Goal: Information Seeking & Learning: Learn about a topic

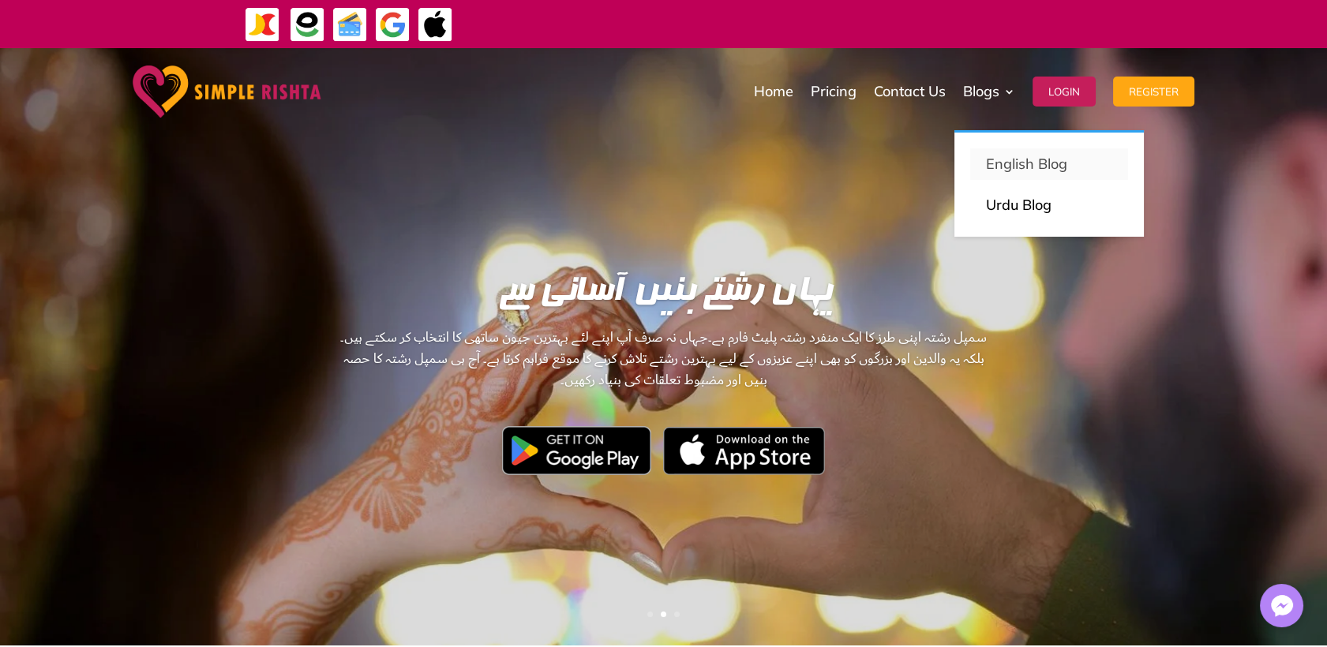
click at [1016, 167] on p "English Blog" at bounding box center [1049, 164] width 126 height 22
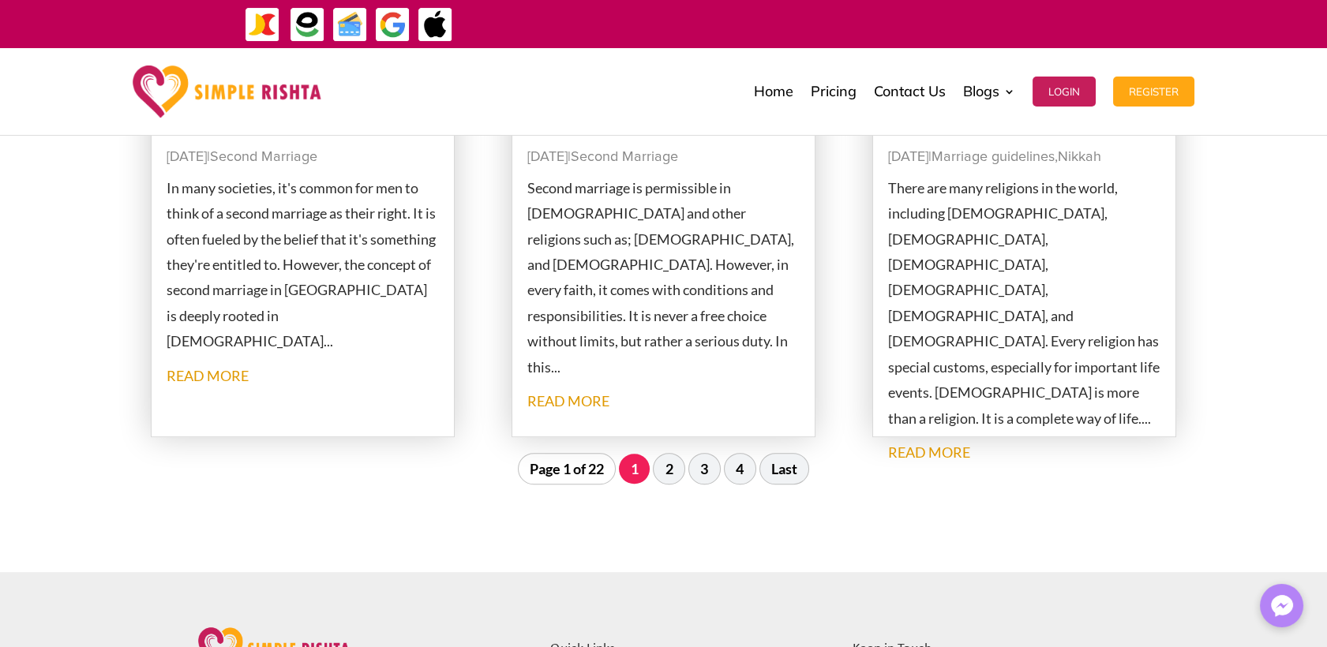
scroll to position [1842, 0]
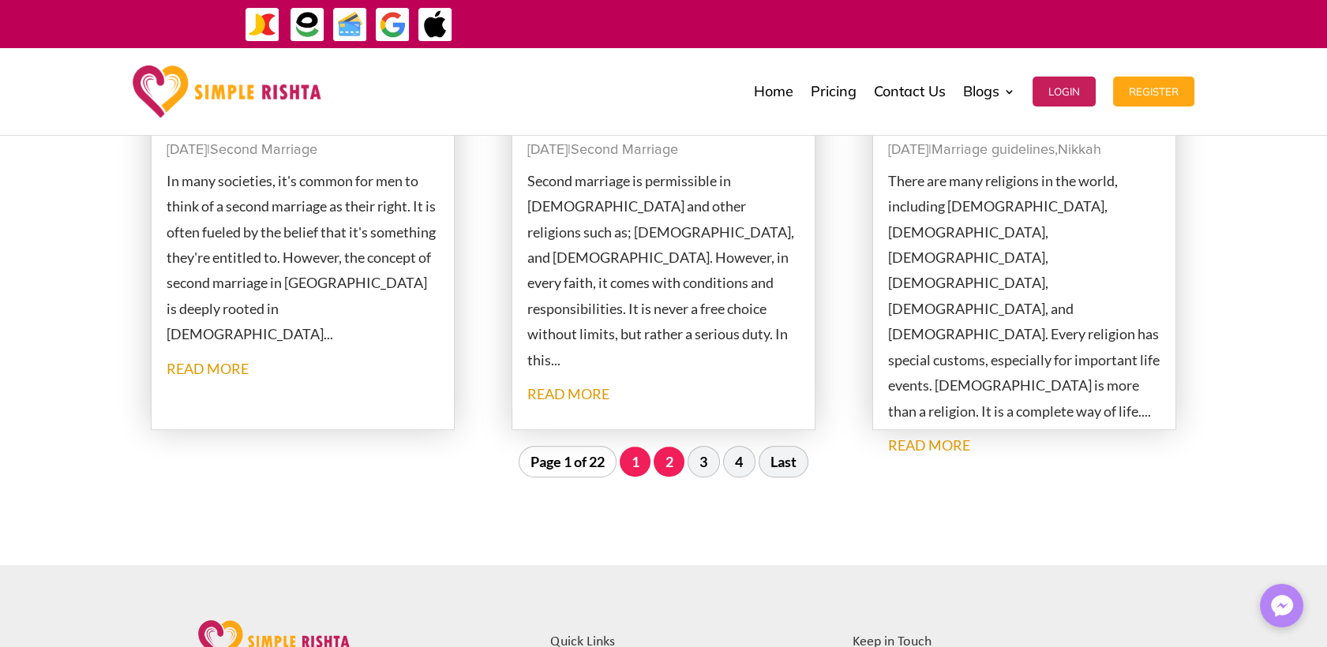
click at [675, 473] on link "2" at bounding box center [669, 462] width 31 height 30
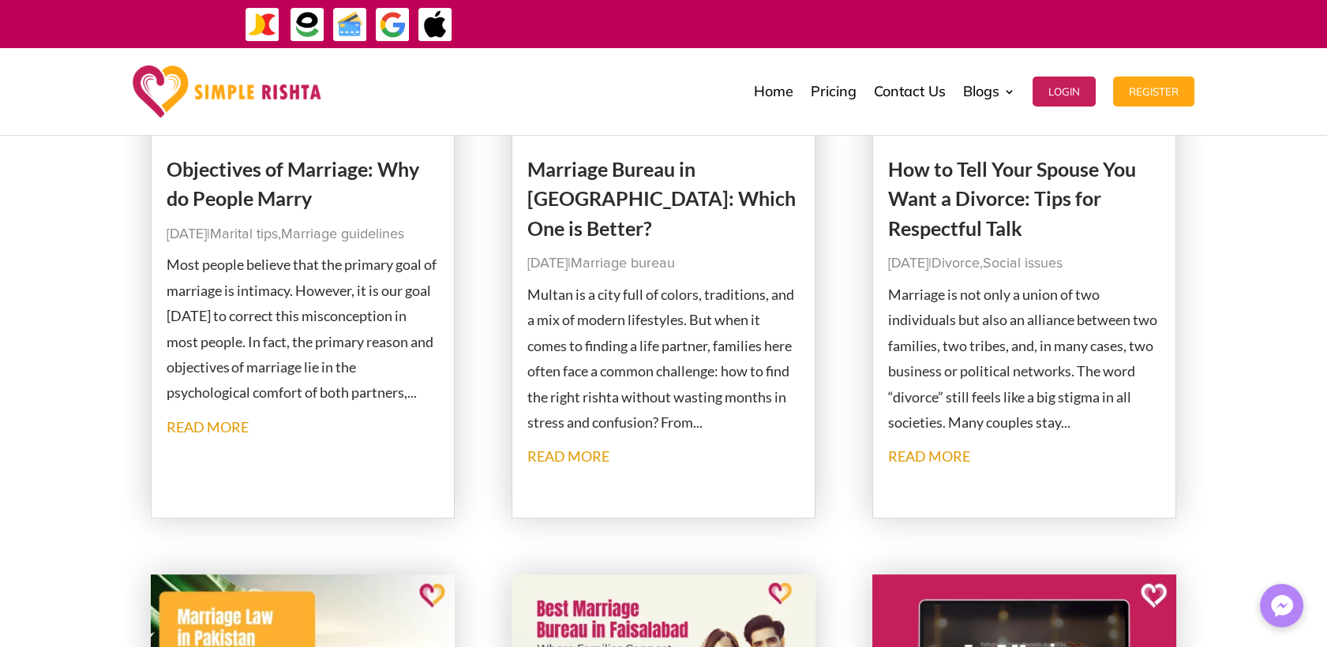
scroll to position [1362, 0]
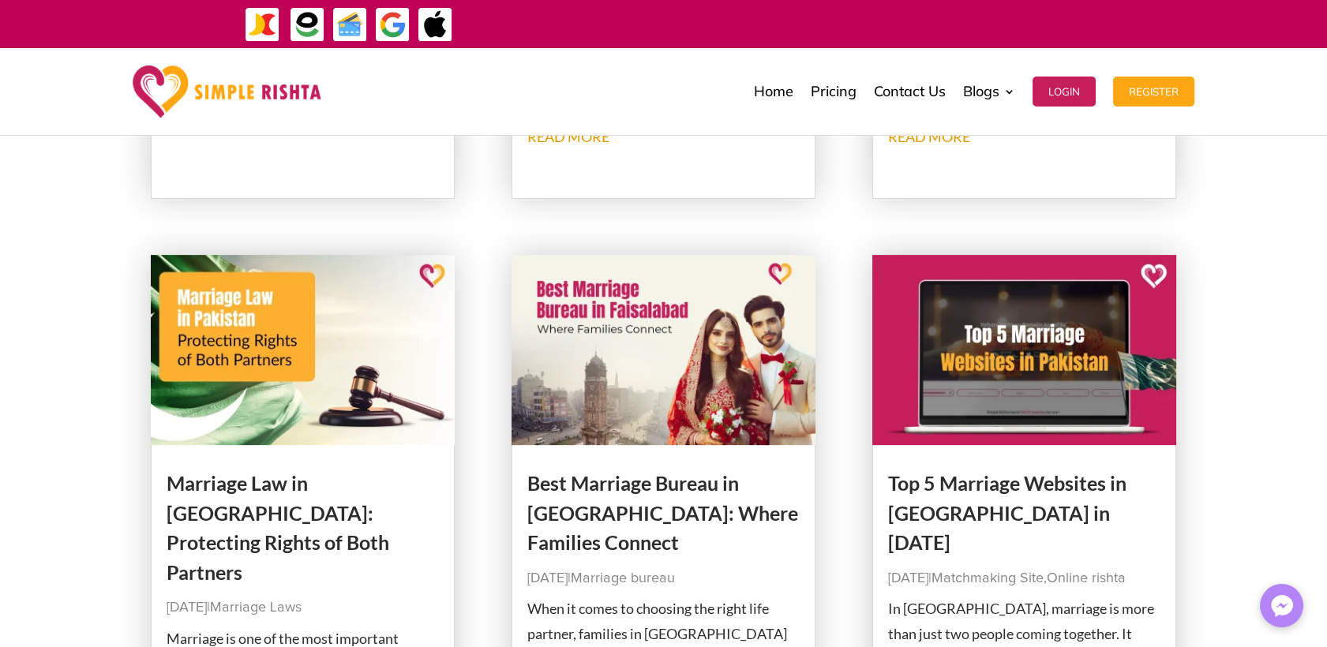
drag, startPoint x: 278, startPoint y: 486, endPoint x: 845, endPoint y: 508, distance: 568.0
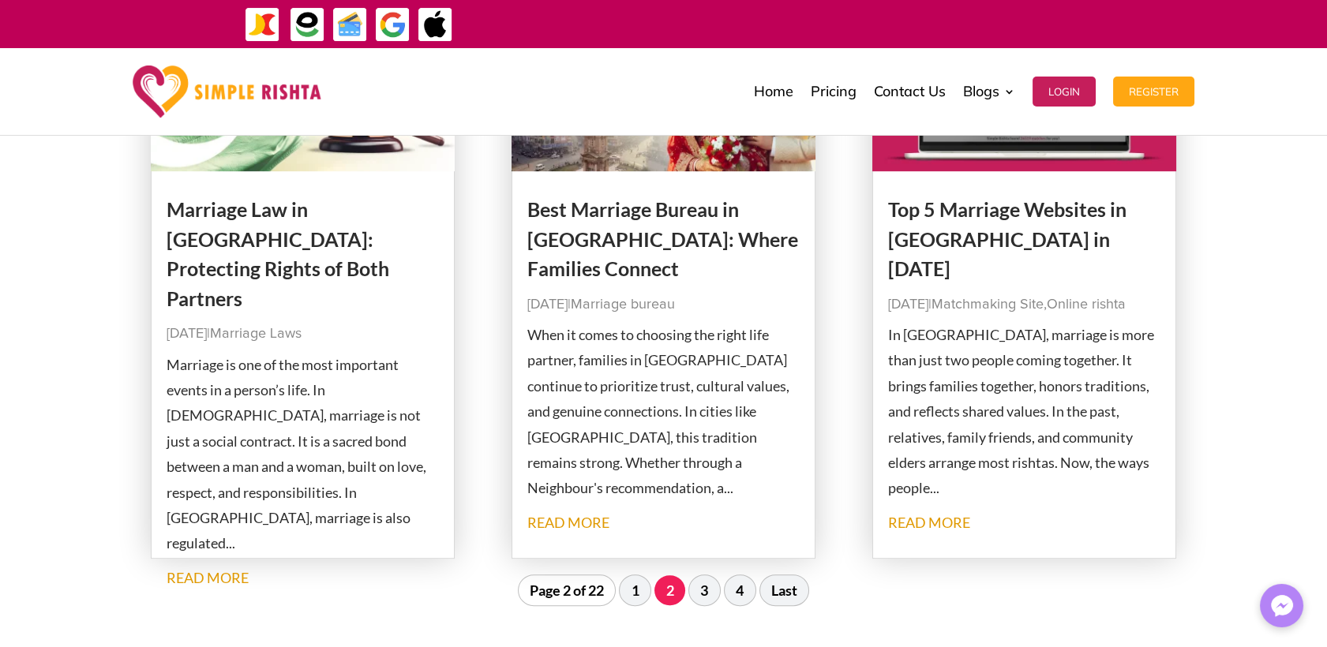
scroll to position [1888, 0]
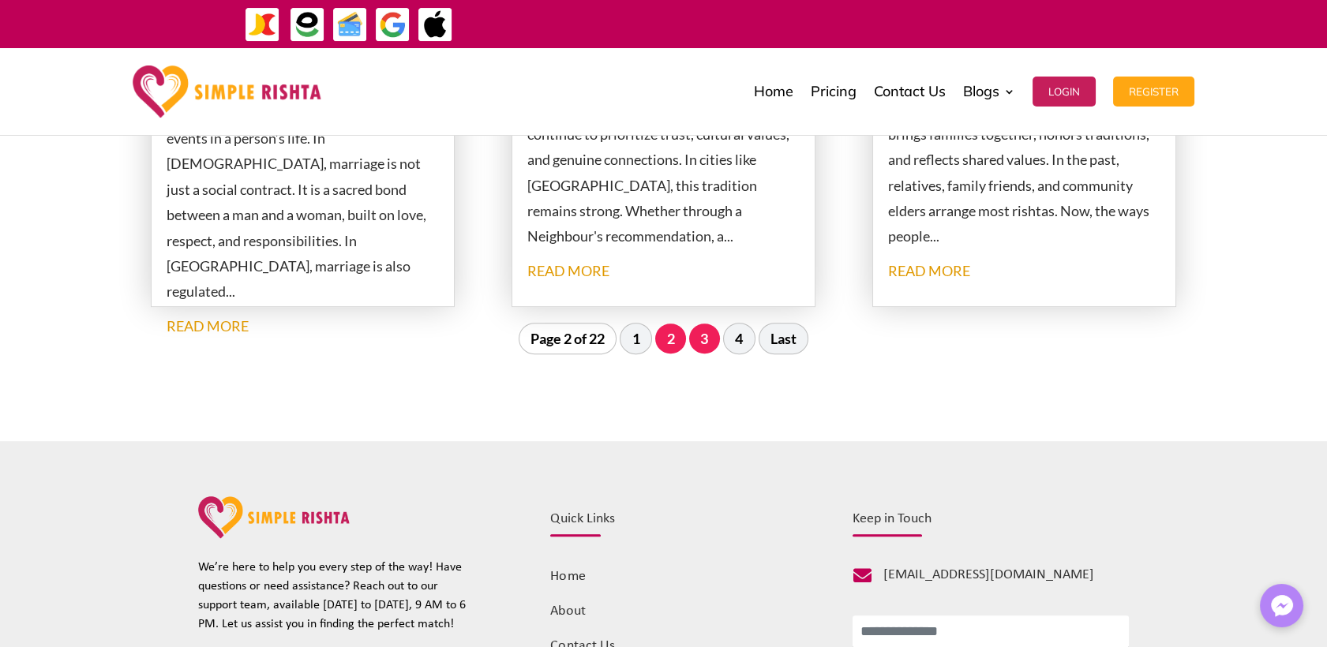
click at [701, 341] on link "3" at bounding box center [704, 339] width 31 height 30
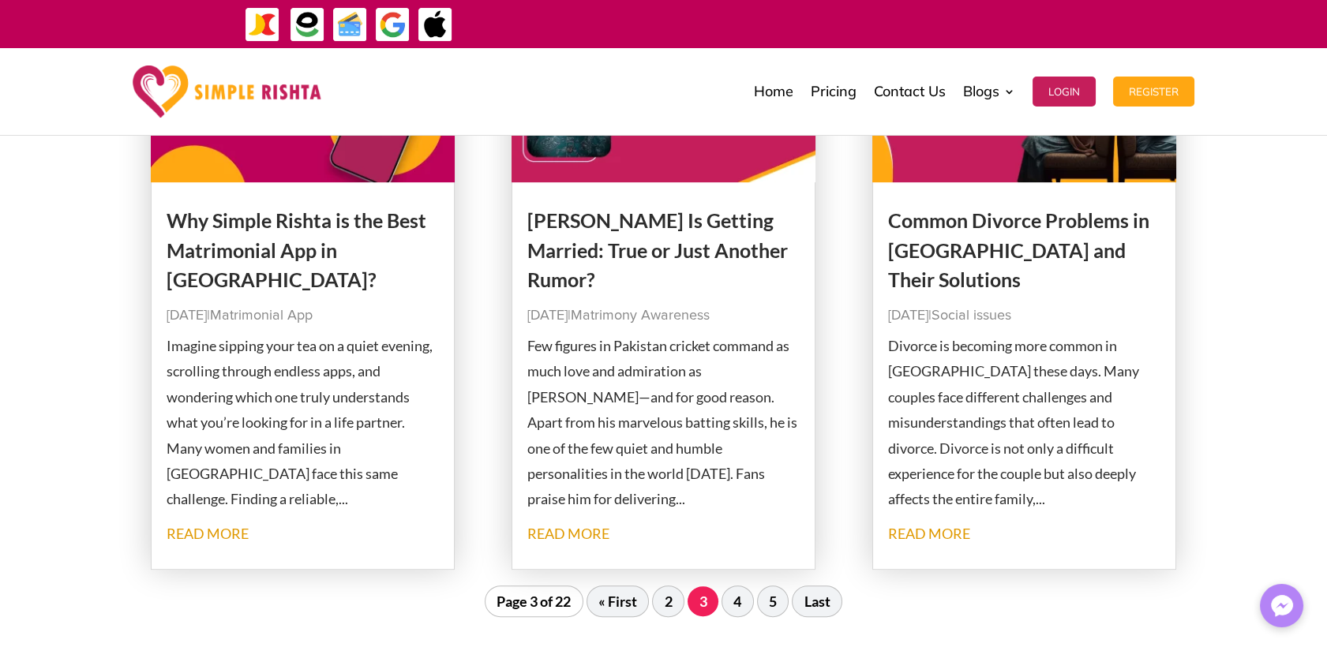
scroll to position [2064, 0]
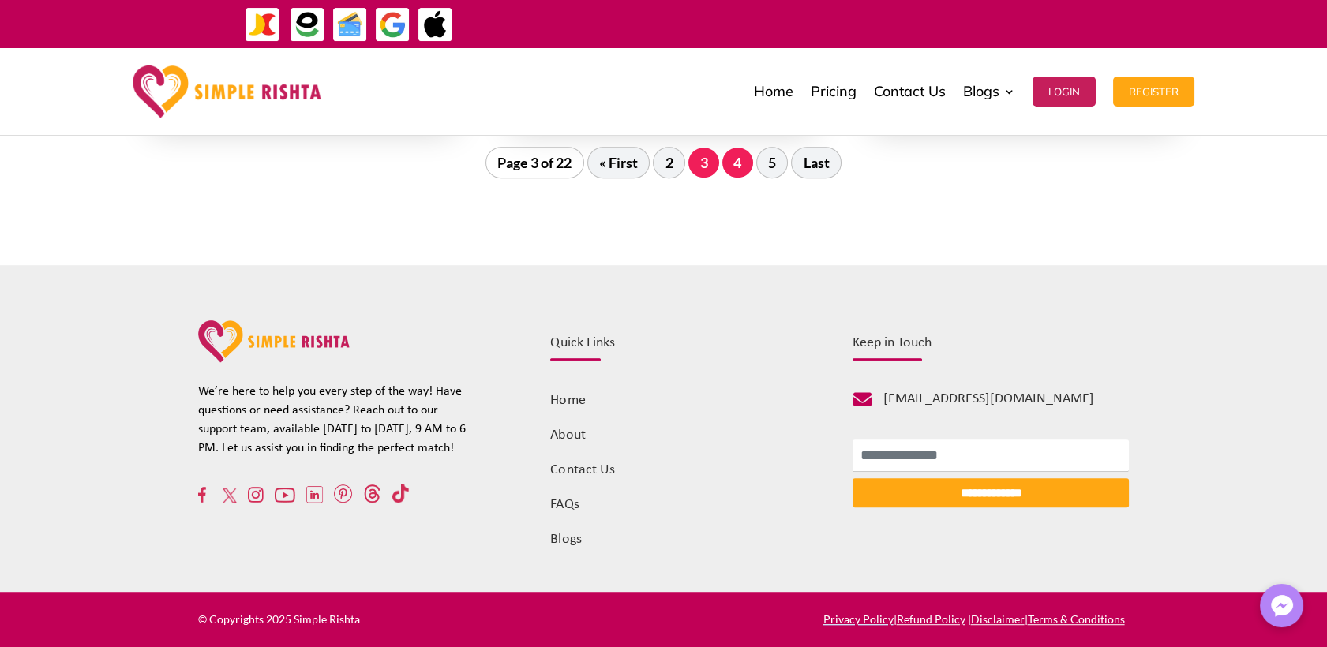
click at [745, 158] on link "4" at bounding box center [737, 163] width 31 height 30
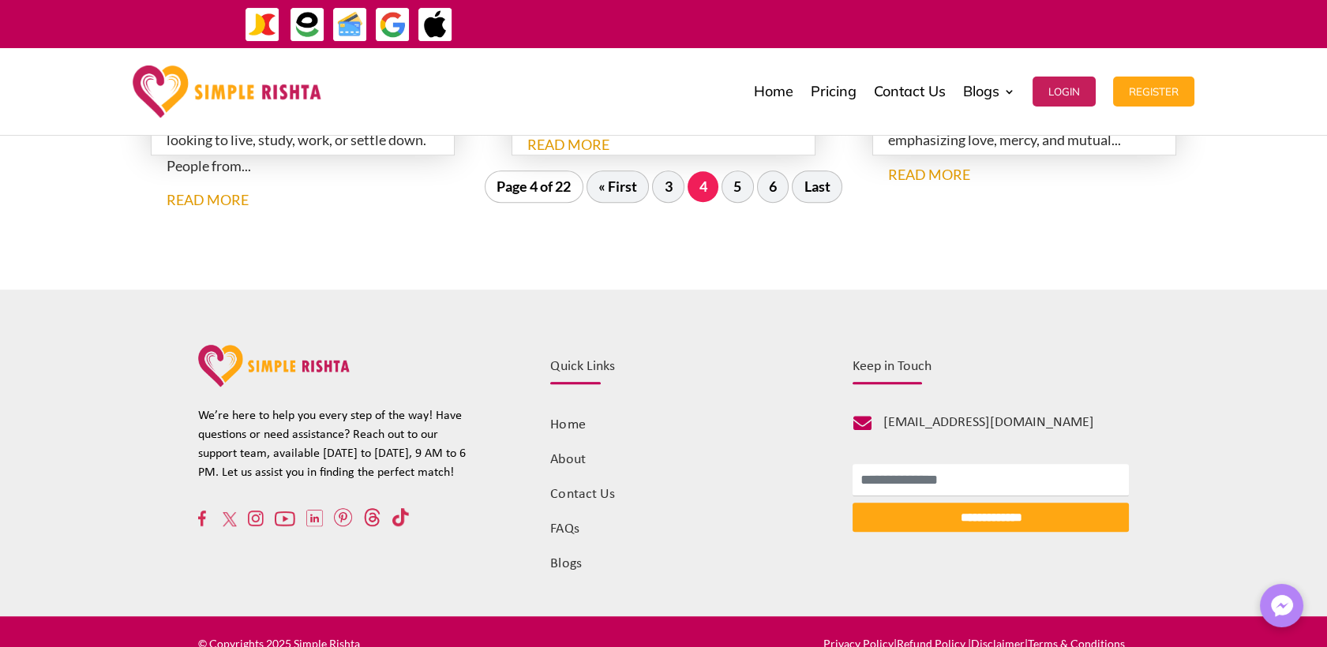
scroll to position [1989, 0]
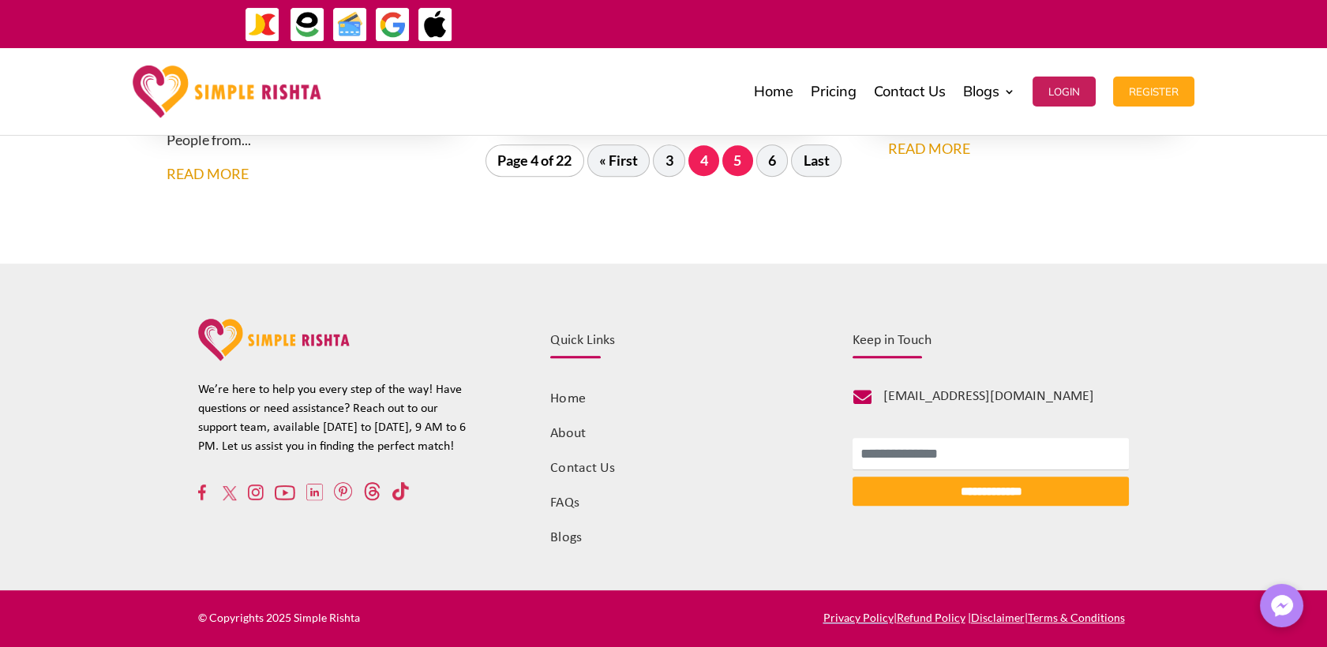
click at [744, 162] on link "5" at bounding box center [737, 160] width 31 height 30
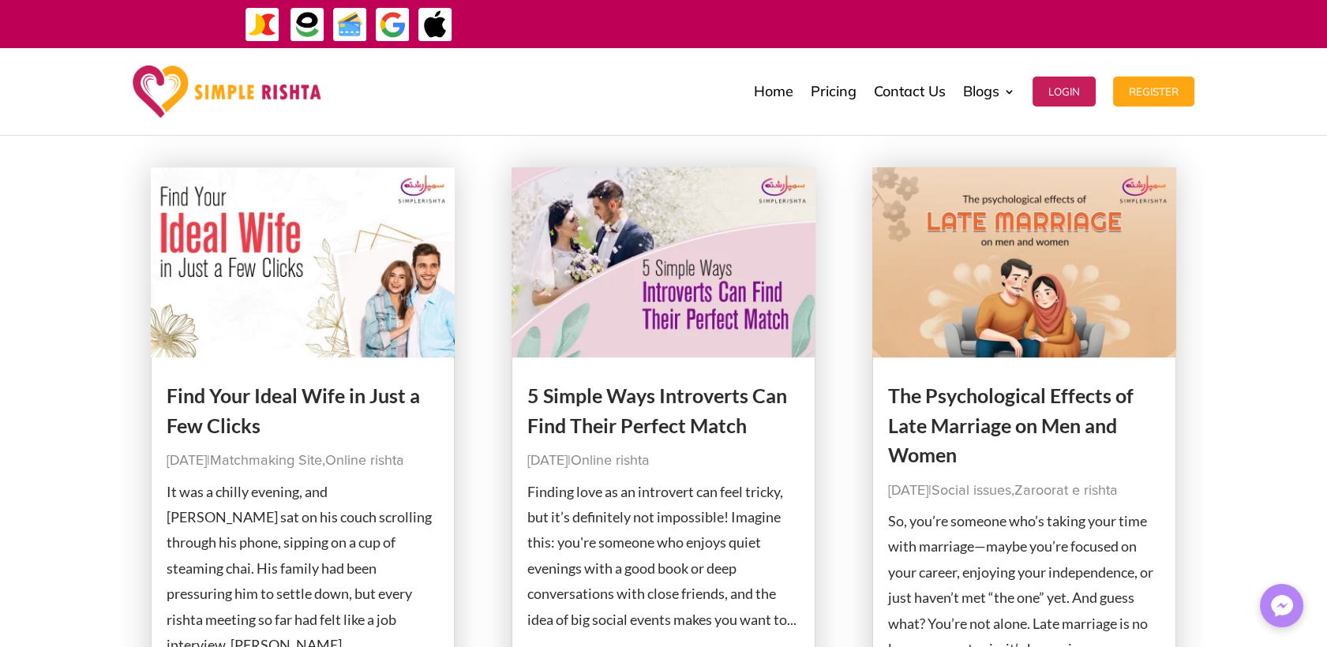
scroll to position [1977, 0]
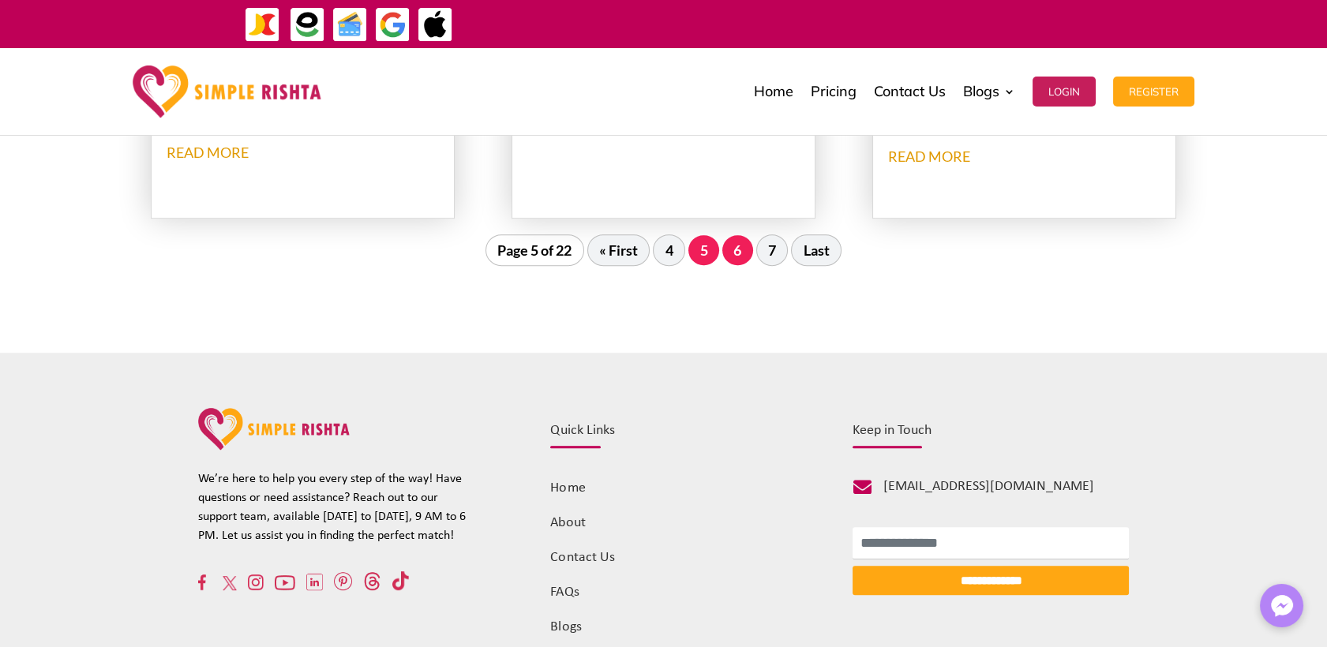
click at [733, 241] on link "6" at bounding box center [737, 250] width 31 height 30
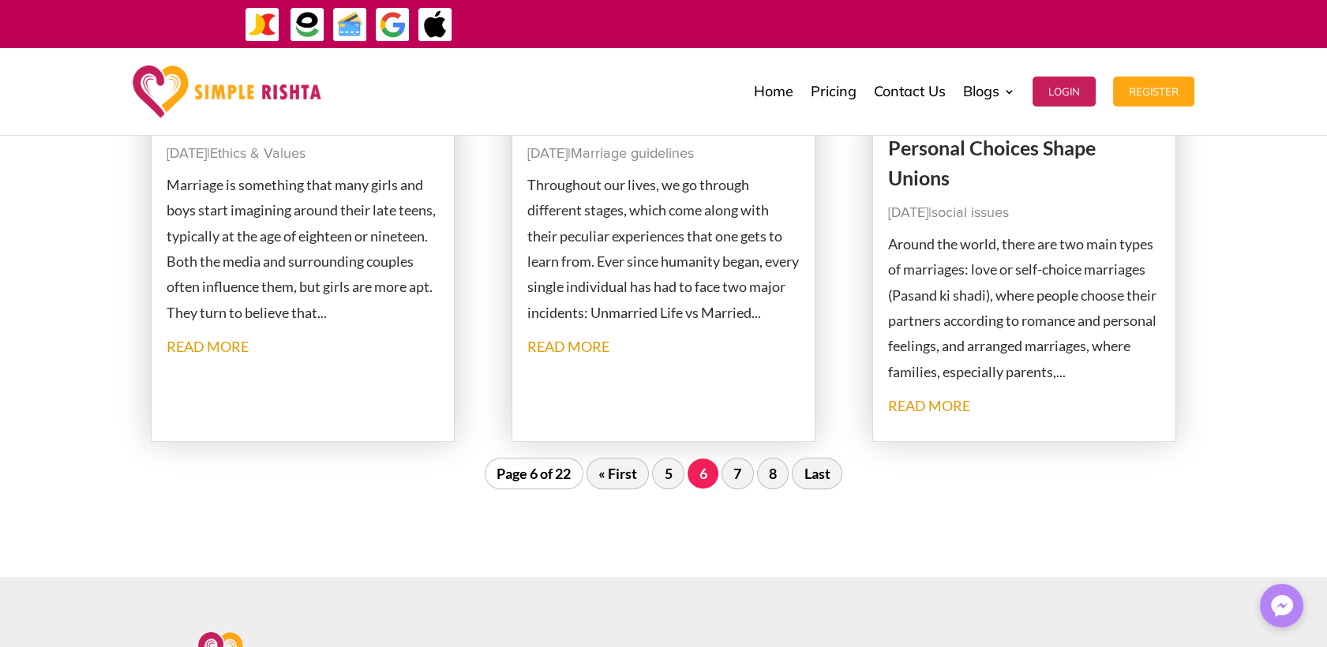
scroll to position [2064, 0]
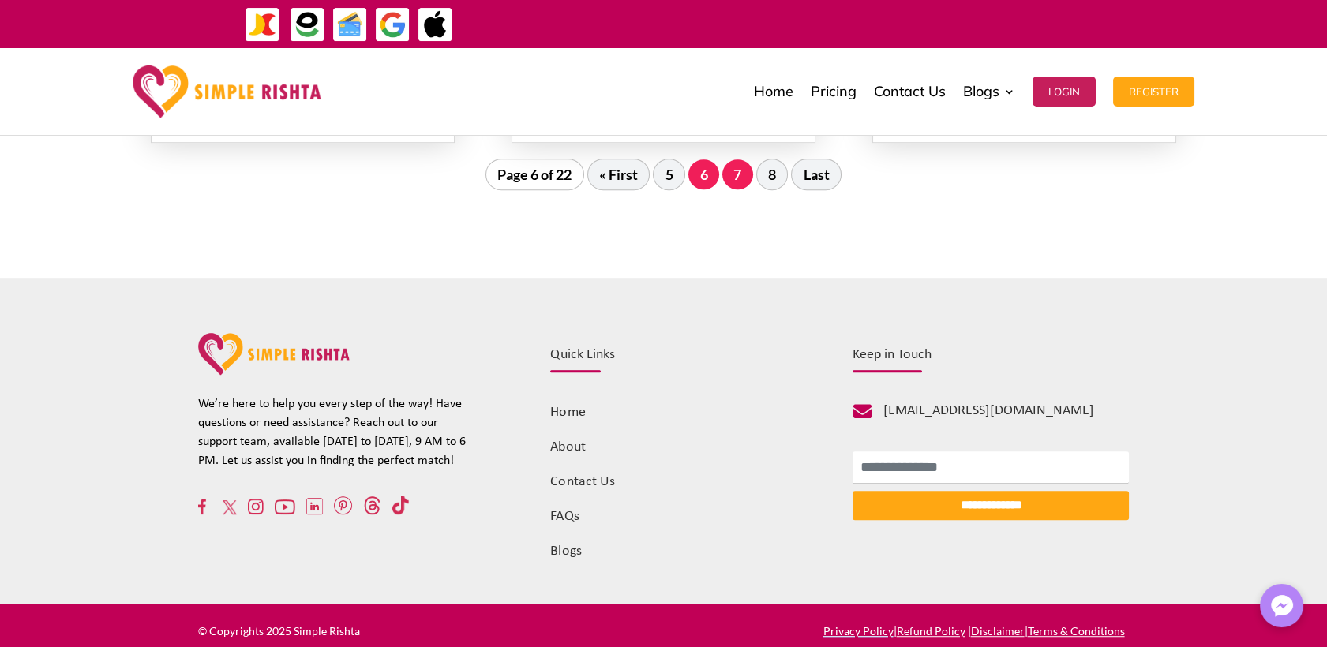
click at [745, 179] on link "7" at bounding box center [737, 174] width 31 height 30
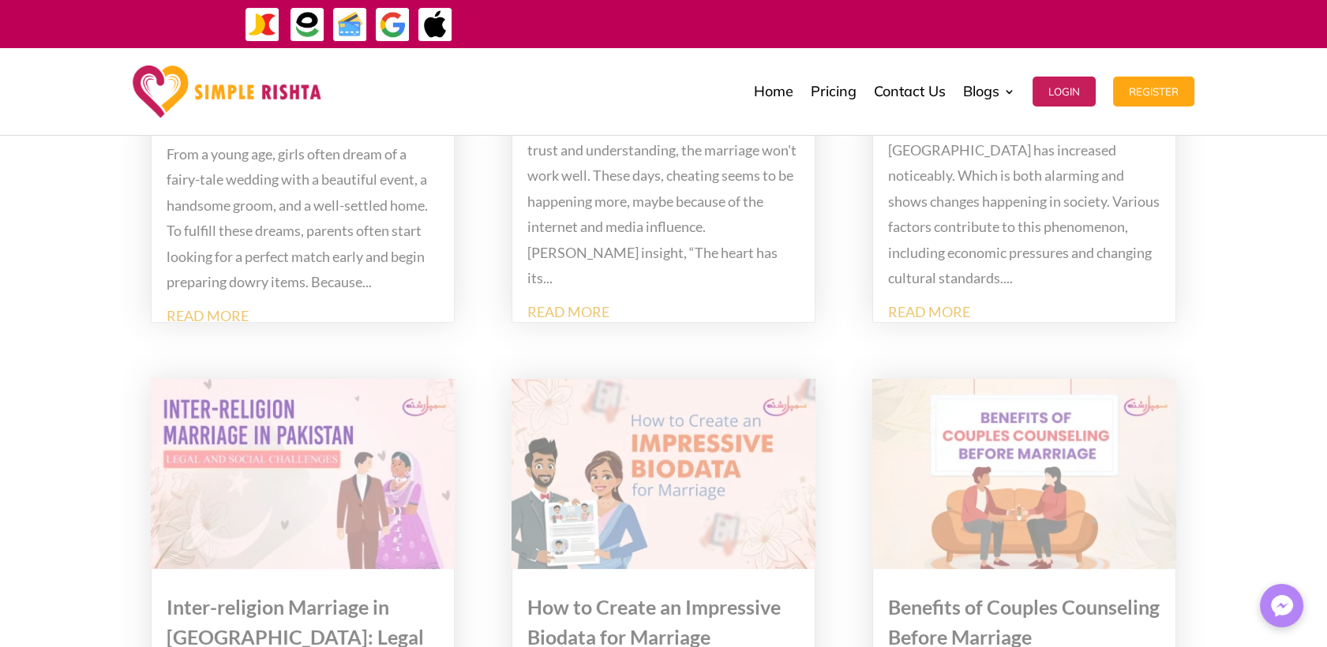
scroll to position [309, 0]
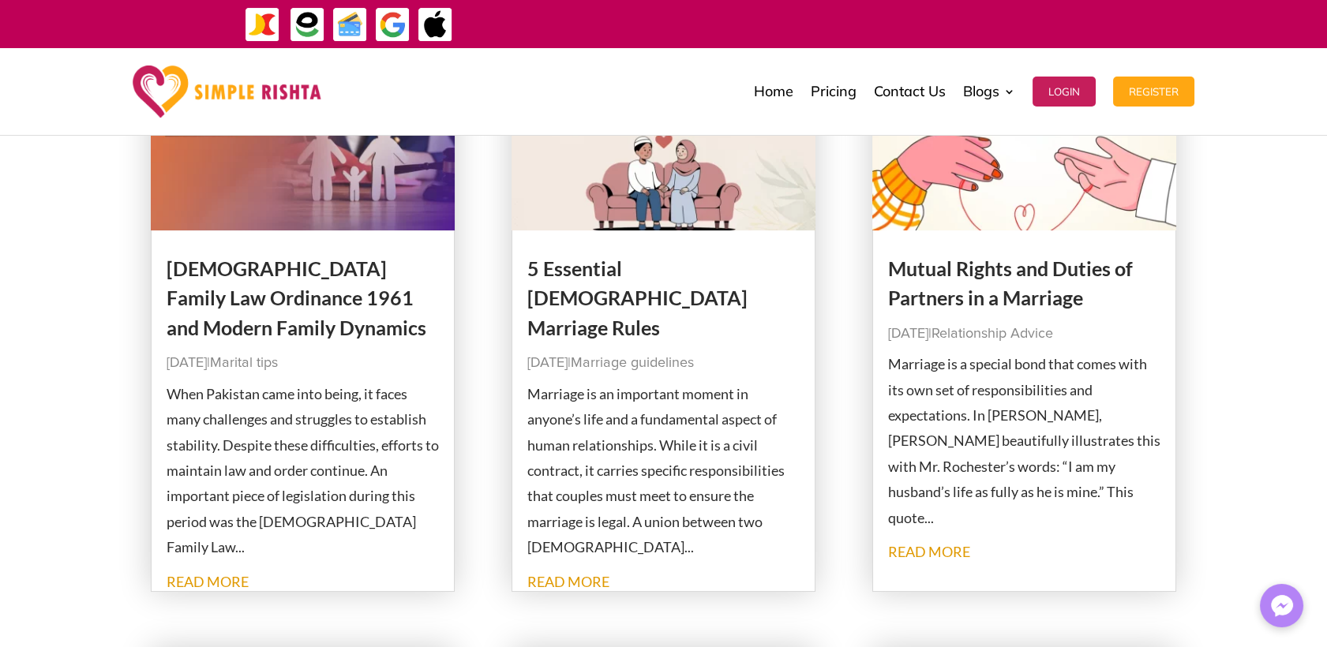
click at [330, 289] on link "Muslim Family Law Ordinance 1961 and Modern Family Dynamics" at bounding box center [297, 298] width 260 height 83
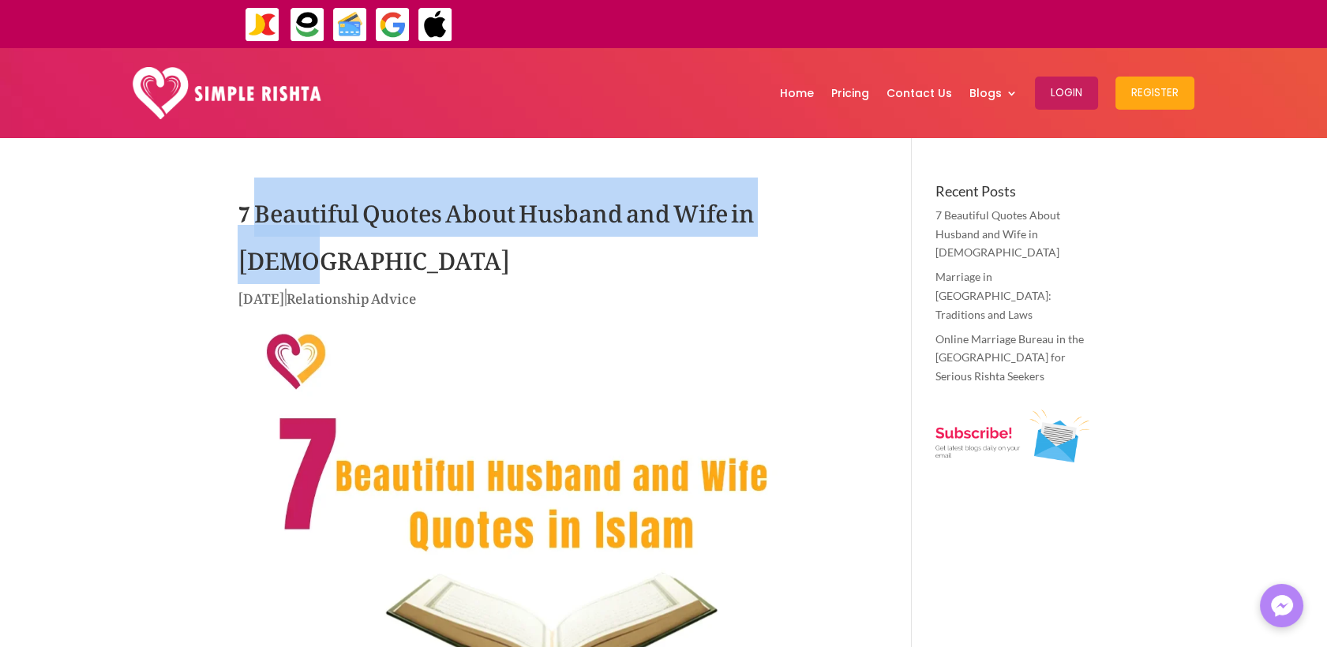
drag, startPoint x: 258, startPoint y: 214, endPoint x: 825, endPoint y: 214, distance: 566.8
click at [825, 214] on h1 "7 Beautiful Quotes About Husband and Wife in [DEMOGRAPHIC_DATA]" at bounding box center [552, 235] width 628 height 103
copy h1 "Beautiful Quotes About Husband and Wife in Islam"
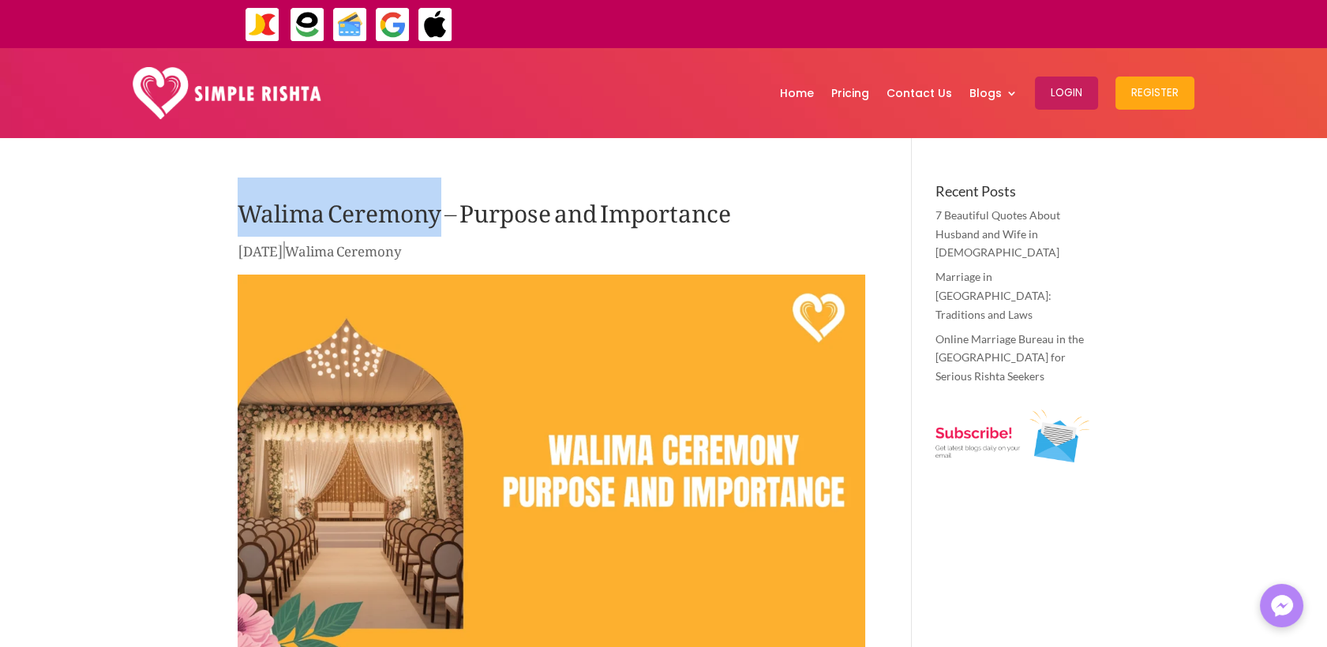
drag, startPoint x: 235, startPoint y: 212, endPoint x: 444, endPoint y: 212, distance: 208.4
copy h1 "Walima Ceremony"
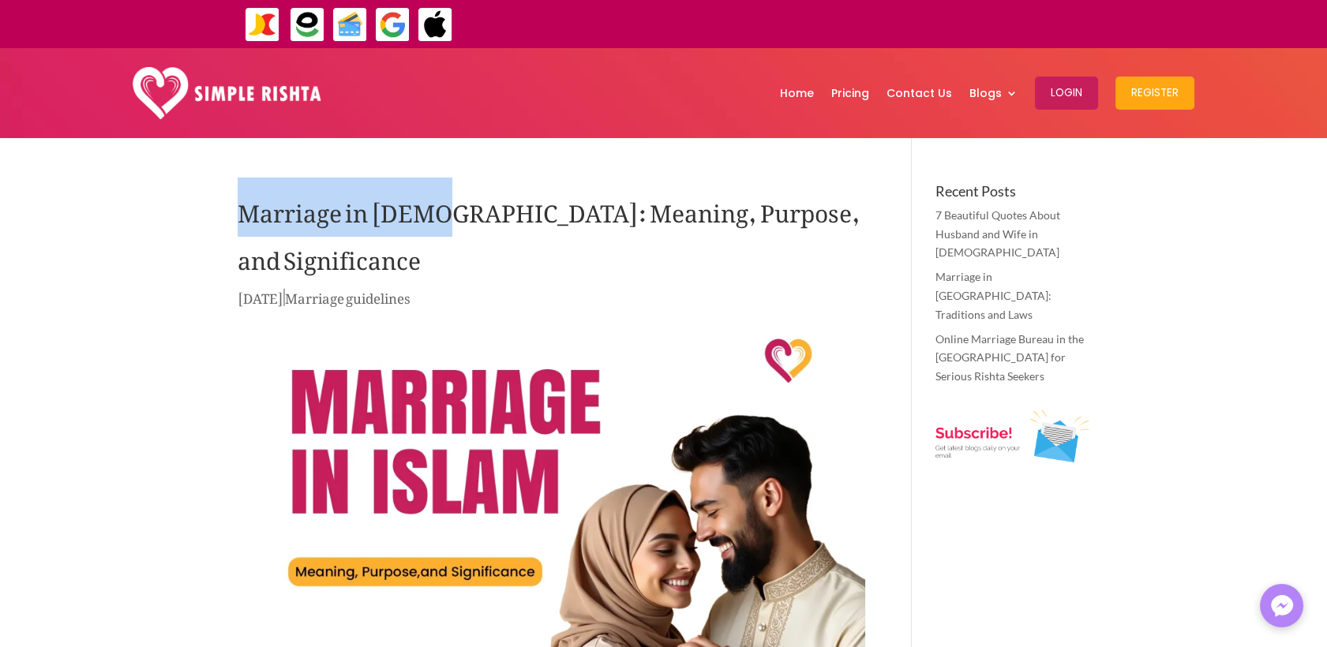
drag, startPoint x: 233, startPoint y: 212, endPoint x: 423, endPoint y: 212, distance: 190.2
copy h1 "Marriage in [DEMOGRAPHIC_DATA]"
